Goal: Check status: Check status

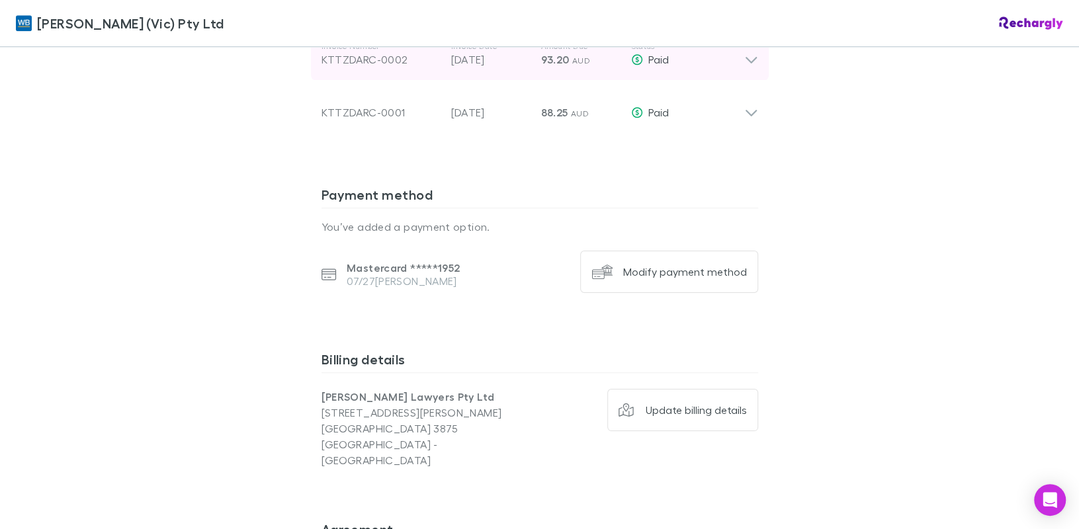
scroll to position [673, 0]
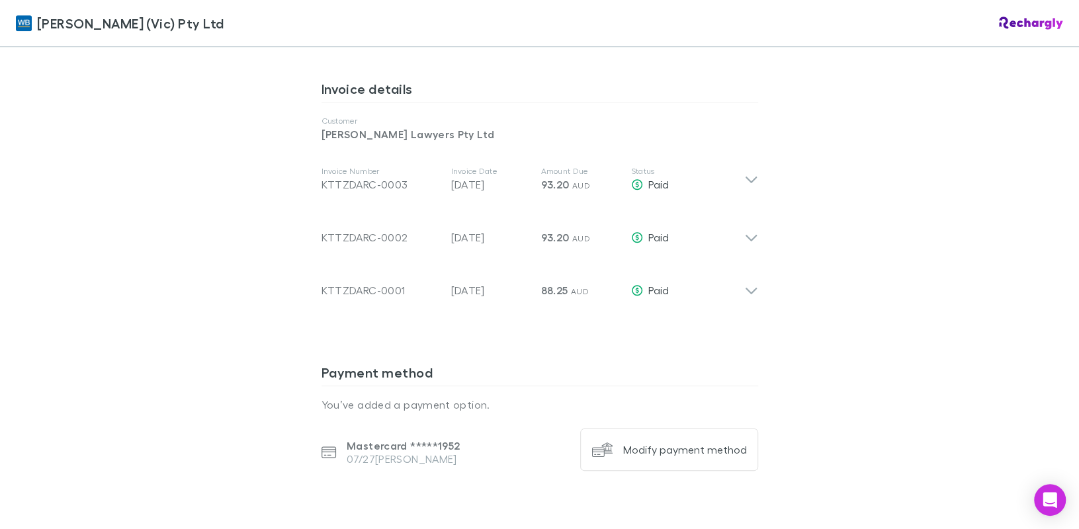
click at [94, 29] on span "[PERSON_NAME] (Vic) Pty Ltd" at bounding box center [130, 23] width 187 height 20
click at [1011, 21] on img at bounding box center [1031, 23] width 64 height 13
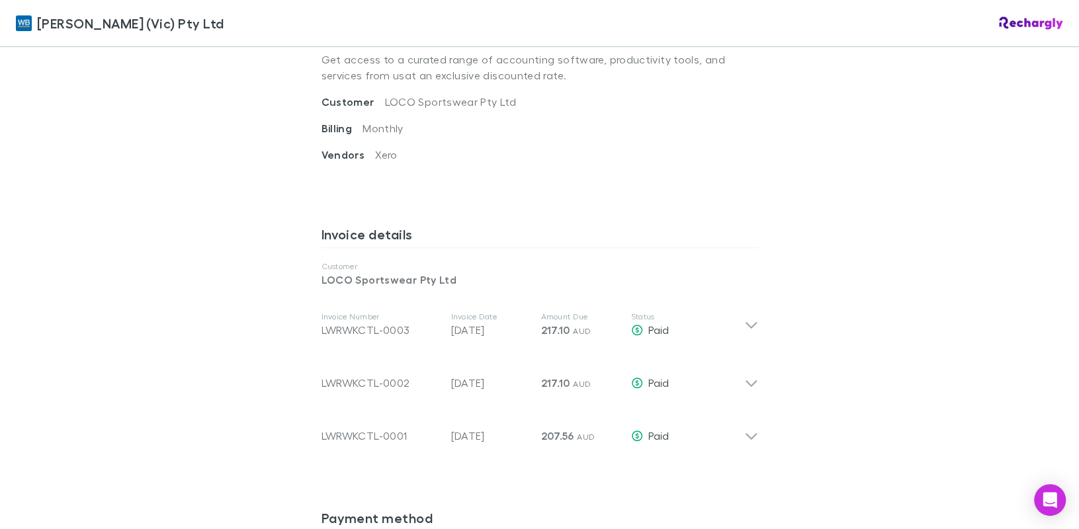
scroll to position [529, 0]
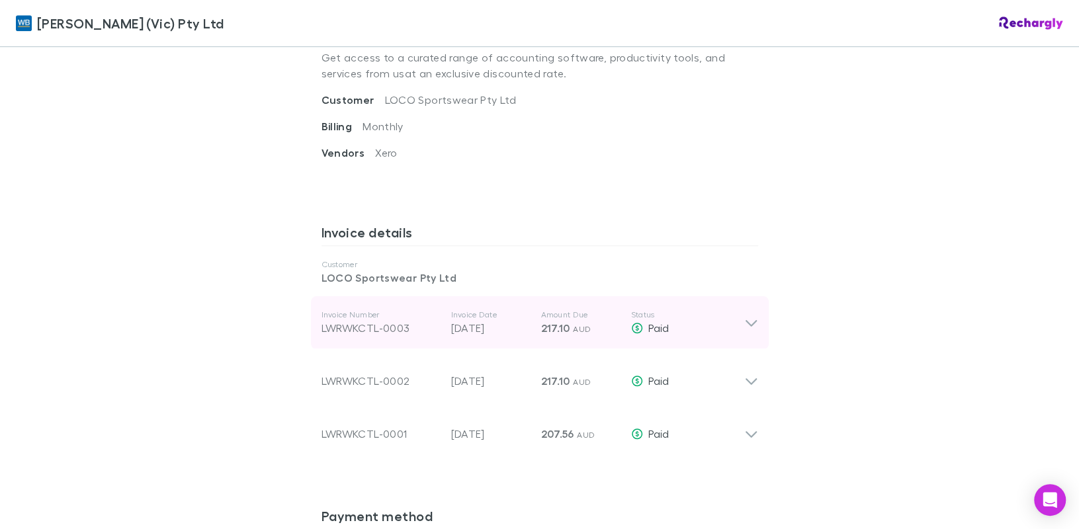
click at [733, 335] on div "Invoice Number LWRWKCTL-0003 Invoice Date 28 Sep 2025 Amount Due 217.10 AUD Sta…" at bounding box center [532, 323] width 423 height 48
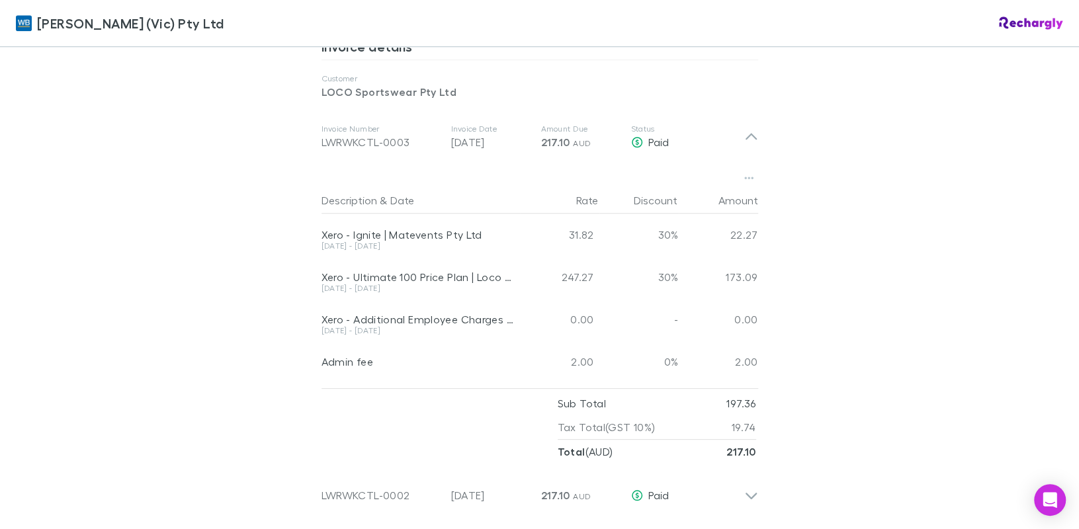
scroll to position [727, 0]
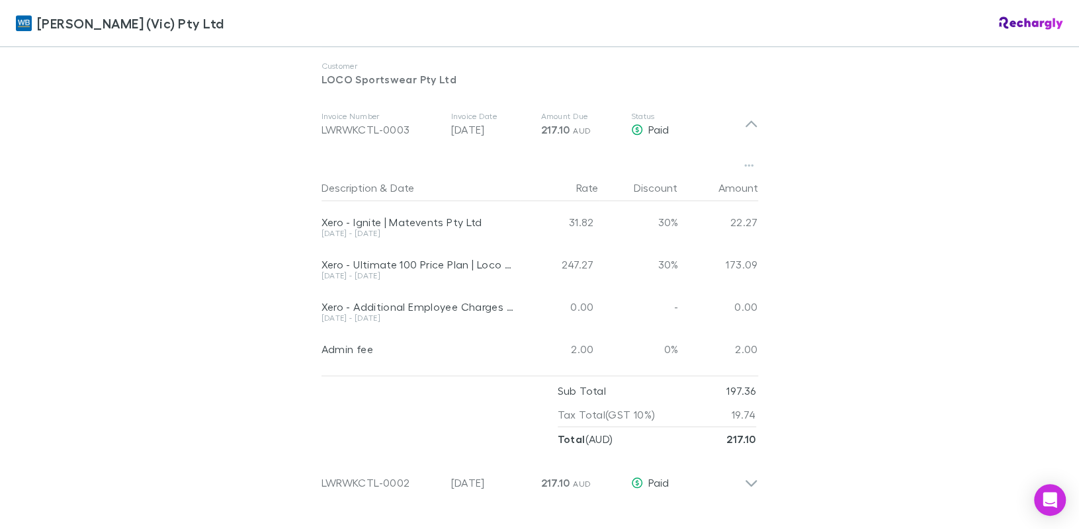
drag, startPoint x: 892, startPoint y: 280, endPoint x: 715, endPoint y: 264, distance: 178.0
click at [892, 280] on div "William Buck (Vic) Pty Ltd William Buck (Vic) Pty Ltd Software subscriptions ag…" at bounding box center [539, 264] width 1079 height 529
